Goal: Task Accomplishment & Management: Use online tool/utility

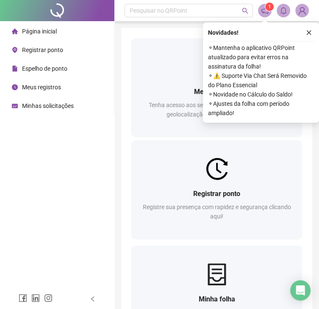
click at [61, 50] on span "Registrar ponto" at bounding box center [42, 50] width 41 height 7
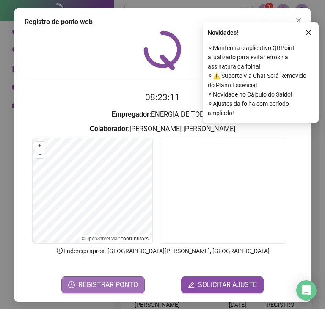
click at [128, 281] on span "REGISTRAR PONTO" at bounding box center [108, 285] width 60 height 10
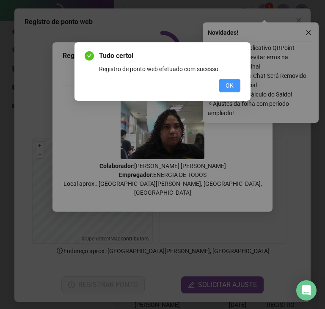
click at [236, 83] on button "OK" at bounding box center [230, 86] width 22 height 14
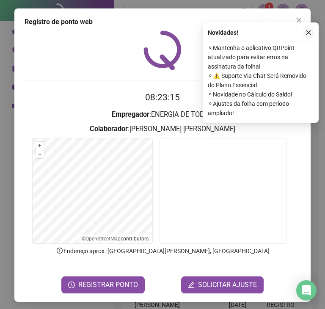
click at [309, 33] on icon "close" at bounding box center [309, 33] width 6 height 6
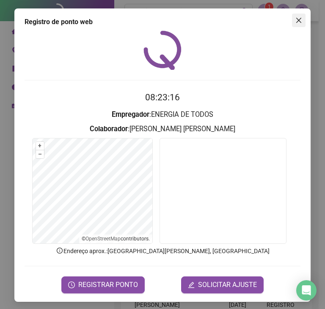
click at [300, 20] on span "Close" at bounding box center [299, 20] width 14 height 7
